Goal: Information Seeking & Learning: Learn about a topic

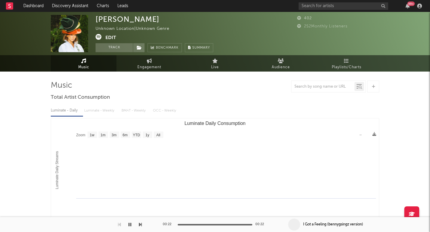
select select "1w"
click at [77, 7] on link "Discovery Assistant" at bounding box center [70, 6] width 45 height 12
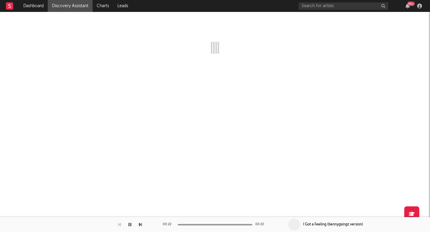
click at [128, 224] on icon "button" at bounding box center [129, 224] width 3 height 5
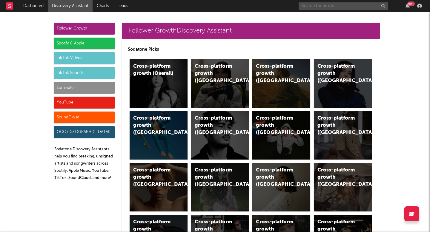
click at [343, 4] on input "text" at bounding box center [343, 5] width 90 height 7
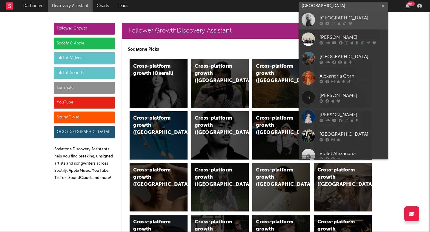
type input "alexandria"
click at [335, 17] on div "Alexandria" at bounding box center [352, 17] width 66 height 7
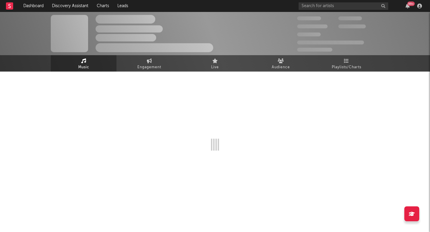
select select "1w"
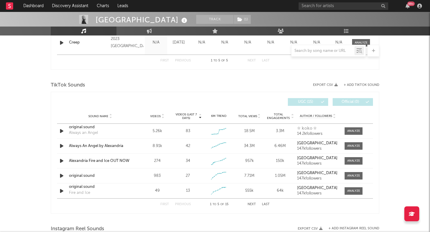
scroll to position [367, 0]
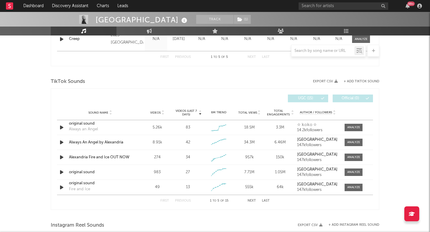
click at [157, 112] on span "Videos" at bounding box center [155, 113] width 10 height 4
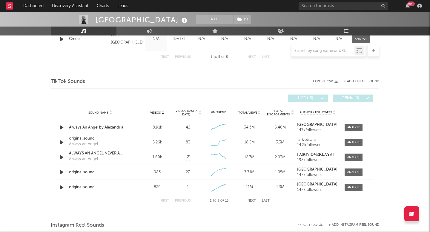
click at [189, 111] on span "Videos (last 7 days)" at bounding box center [186, 112] width 24 height 7
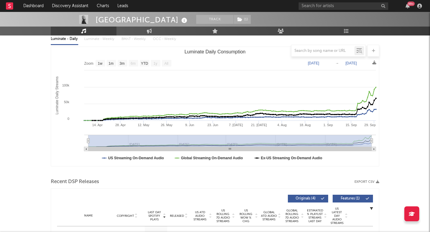
scroll to position [6, 0]
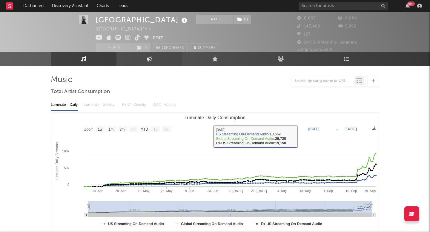
click at [149, 56] on link "Engagement" at bounding box center [149, 59] width 66 height 14
select select "1w"
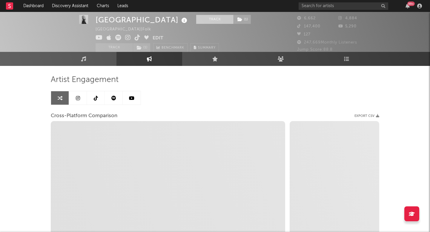
select select "1m"
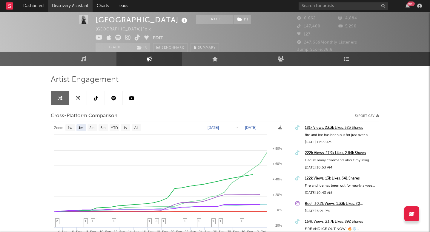
click at [77, 5] on link "Discovery Assistant" at bounding box center [70, 6] width 45 height 12
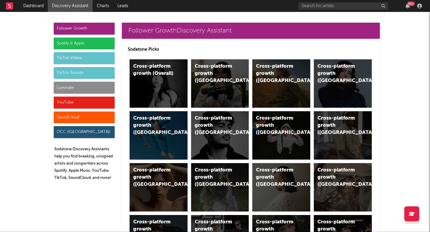
click at [97, 82] on div "Luminate" at bounding box center [84, 88] width 61 height 12
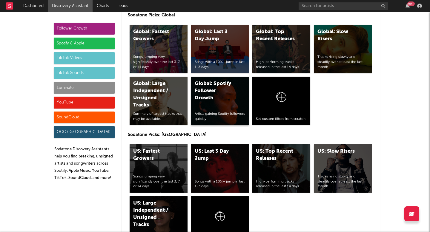
scroll to position [2959, 0]
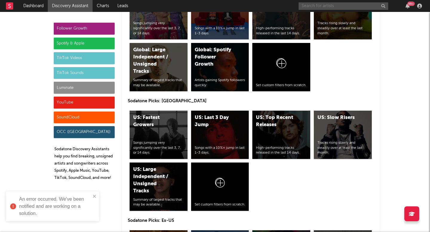
click at [356, 5] on input "text" at bounding box center [343, 5] width 90 height 7
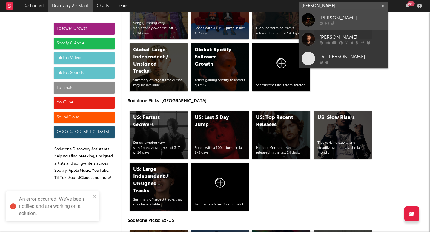
type input "davis cook"
click at [334, 19] on div "Davis Cook" at bounding box center [352, 17] width 66 height 7
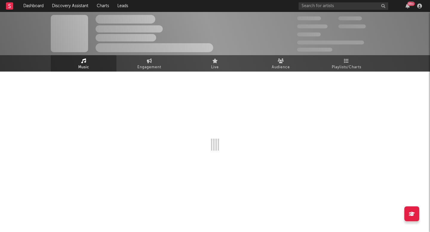
select select "1w"
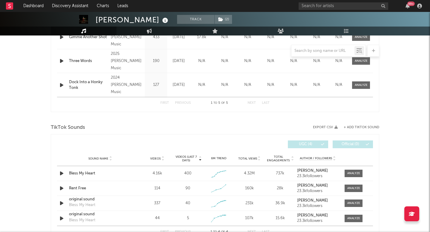
scroll to position [337, 0]
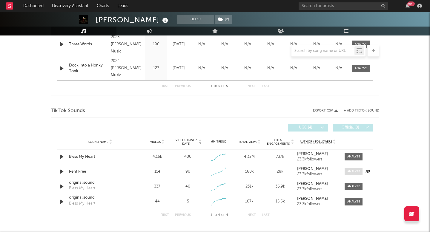
click at [354, 173] on div at bounding box center [353, 172] width 13 height 4
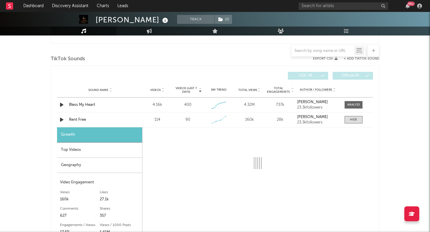
select select "1w"
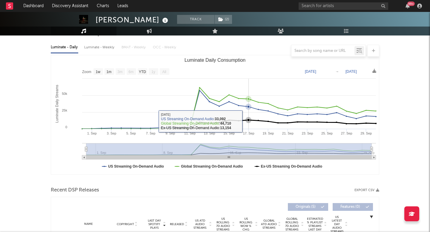
scroll to position [0, 0]
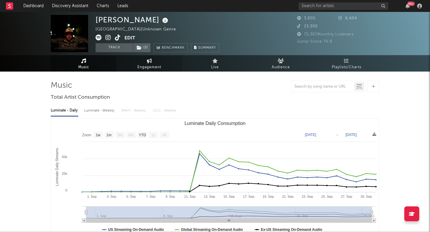
click at [170, 64] on link "Engagement" at bounding box center [149, 63] width 66 height 16
select select "1w"
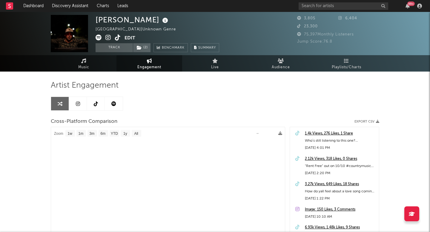
select select "1m"
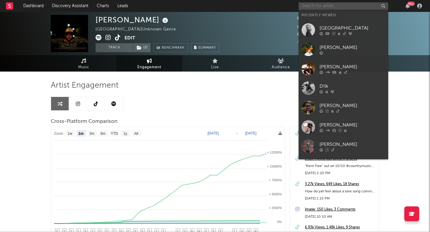
click at [334, 8] on input "text" at bounding box center [343, 5] width 90 height 7
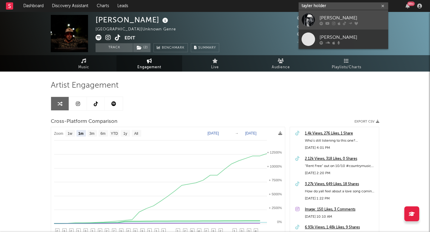
type input "tayler holder"
click at [335, 23] on div at bounding box center [352, 23] width 66 height 4
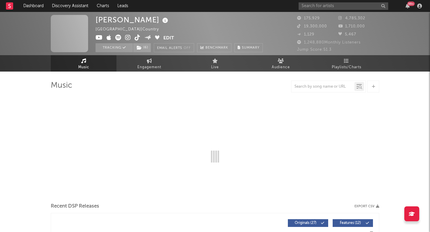
select select "6m"
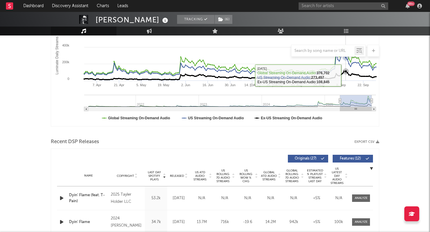
scroll to position [116, 0]
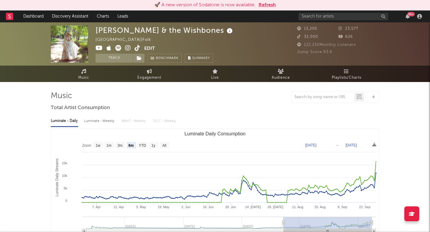
select select "6m"
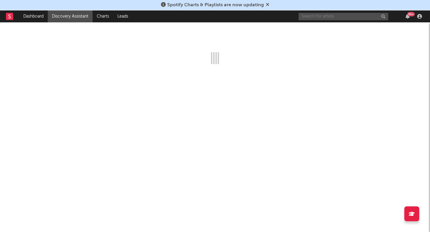
click at [309, 19] on input "text" at bounding box center [343, 16] width 90 height 7
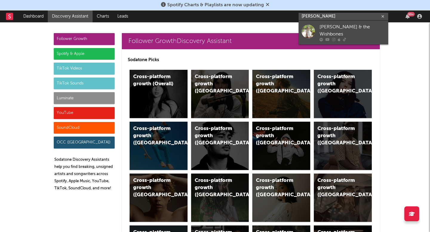
type input "emerson woo"
click at [339, 25] on div "[PERSON_NAME] & the Wishbones" at bounding box center [352, 31] width 66 height 14
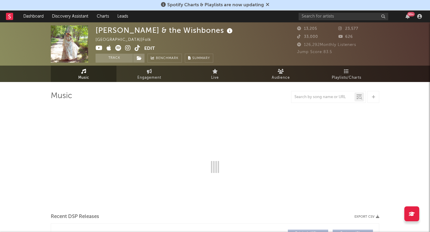
select select "6m"
